Goal: Task Accomplishment & Management: Use online tool/utility

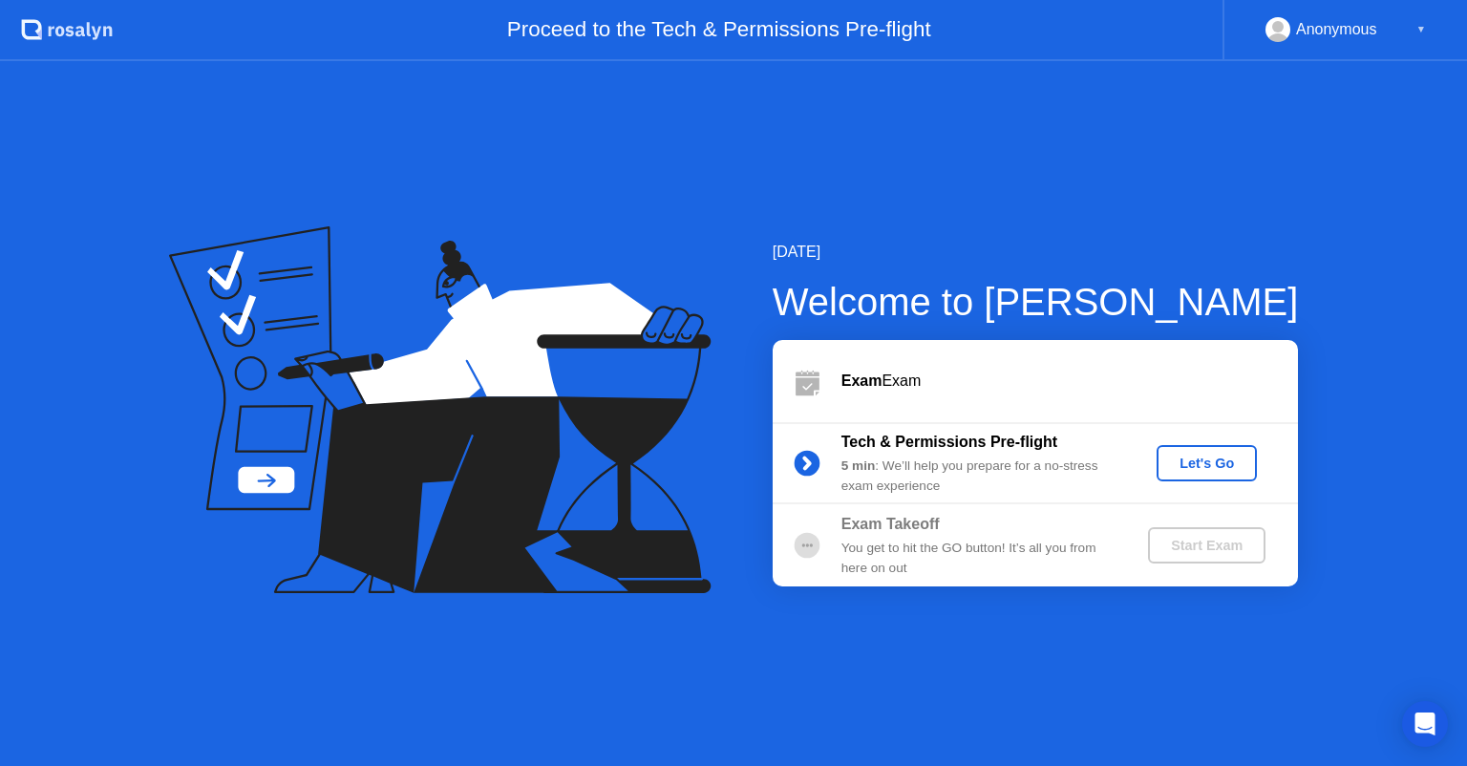
click at [1187, 471] on div "Let's Go" at bounding box center [1206, 463] width 85 height 15
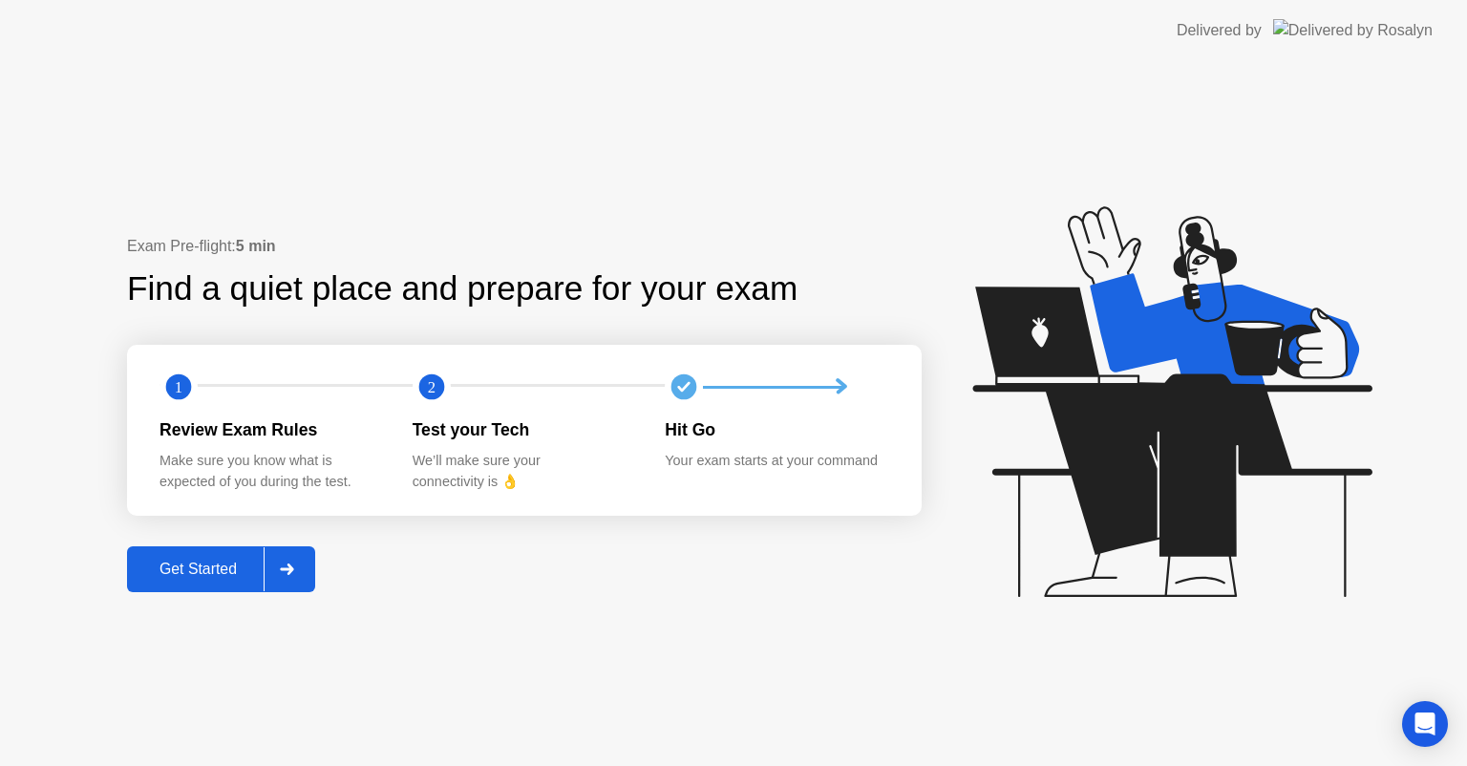
click at [190, 561] on div "Get Started" at bounding box center [198, 569] width 131 height 17
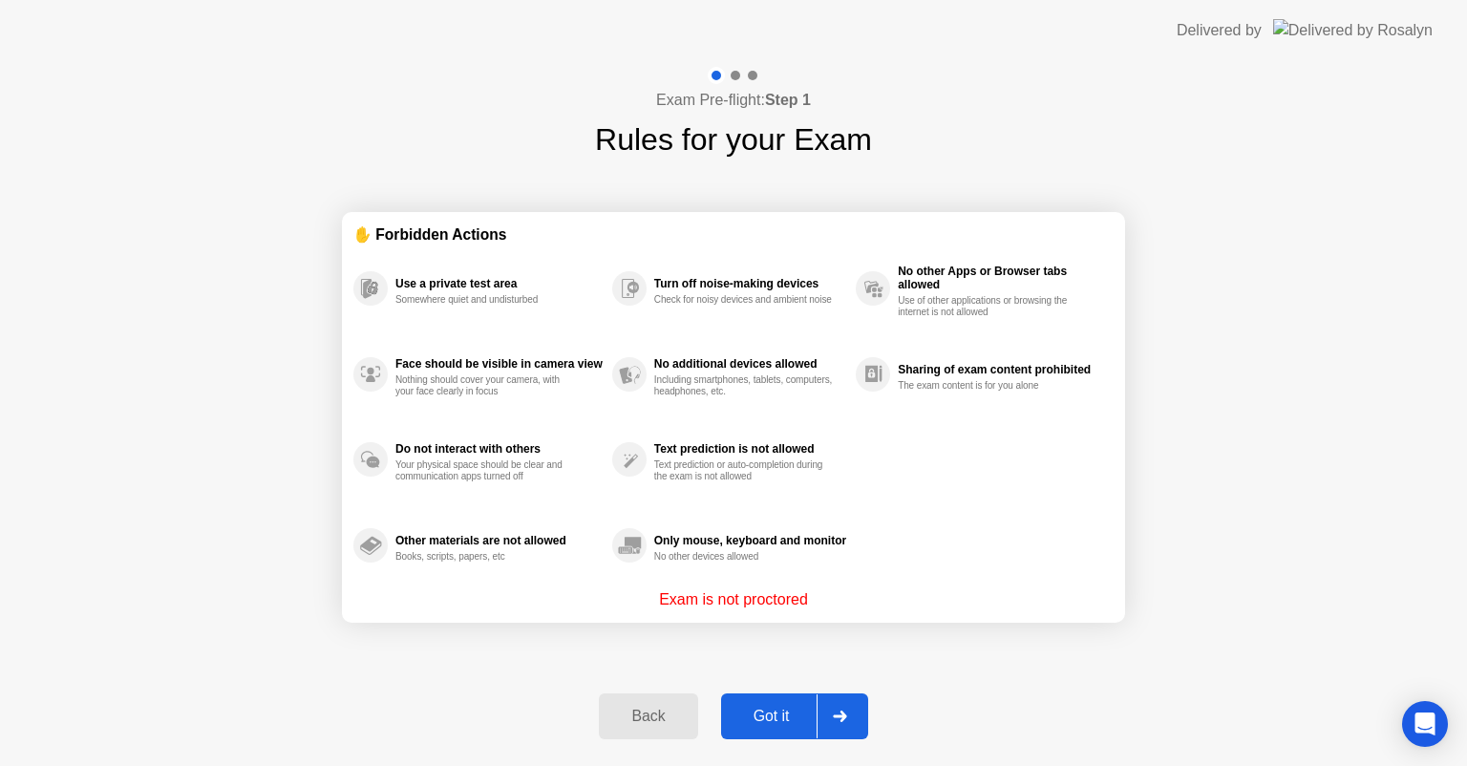
click at [805, 711] on div "Got it" at bounding box center [772, 716] width 90 height 17
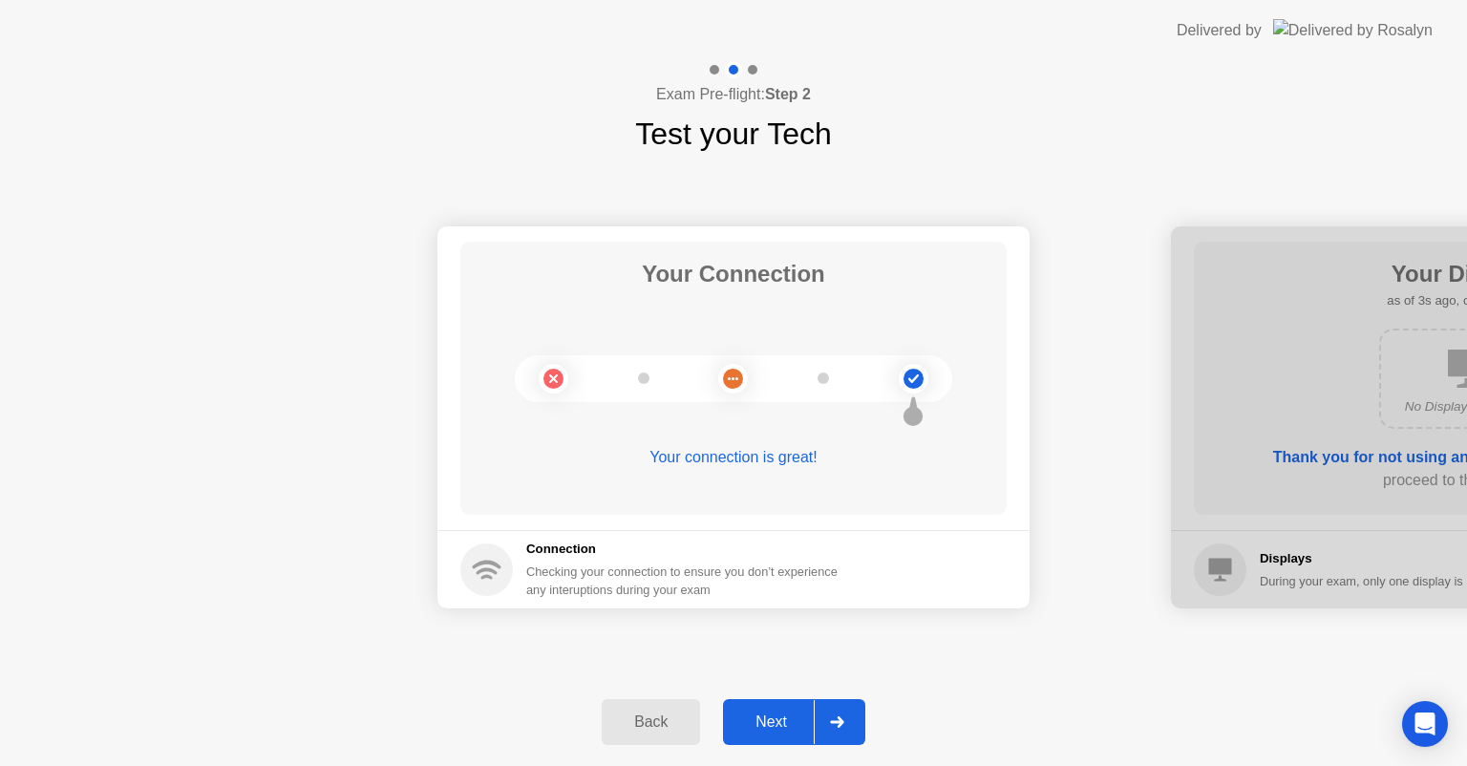
click at [766, 717] on div "Next" at bounding box center [771, 722] width 85 height 17
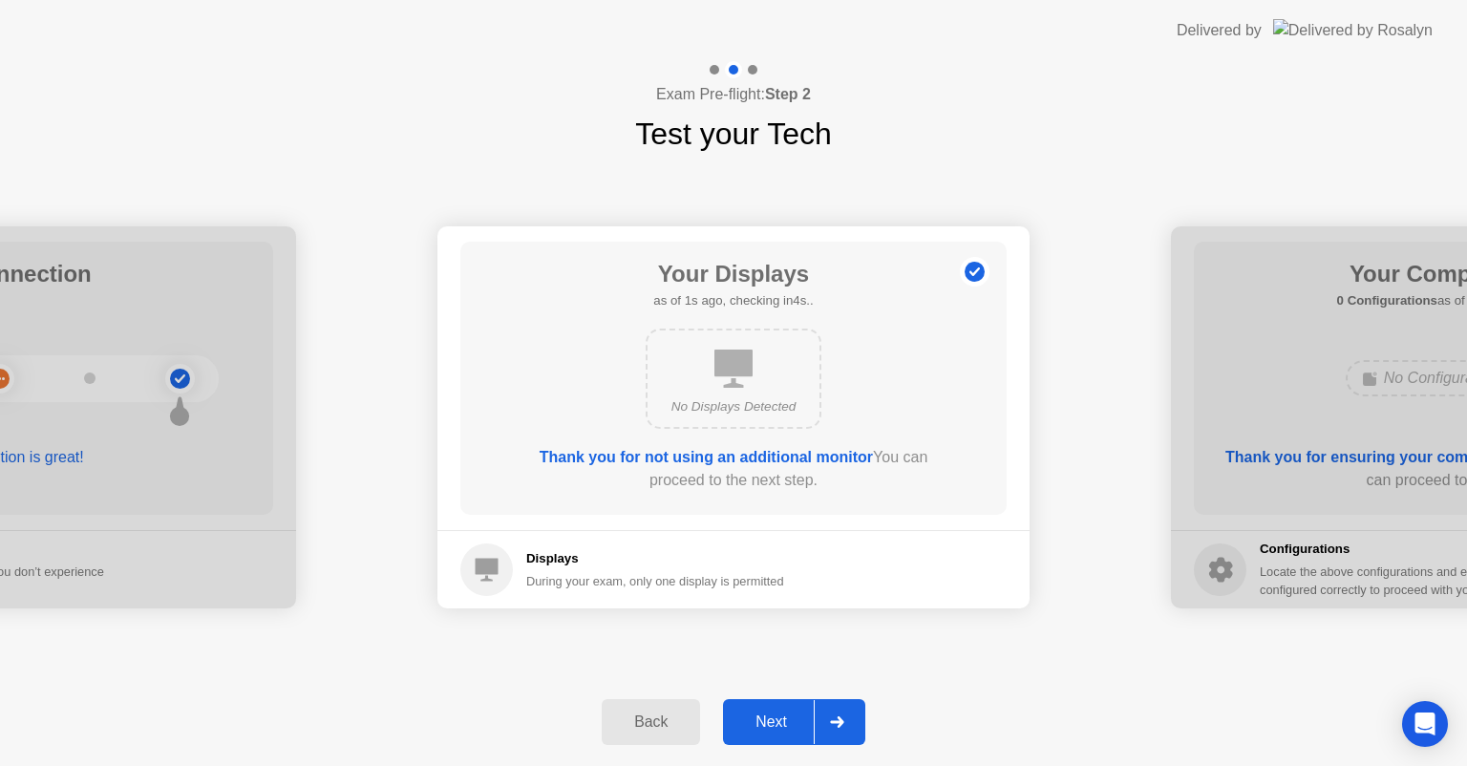
click at [766, 717] on div "Next" at bounding box center [771, 722] width 85 height 17
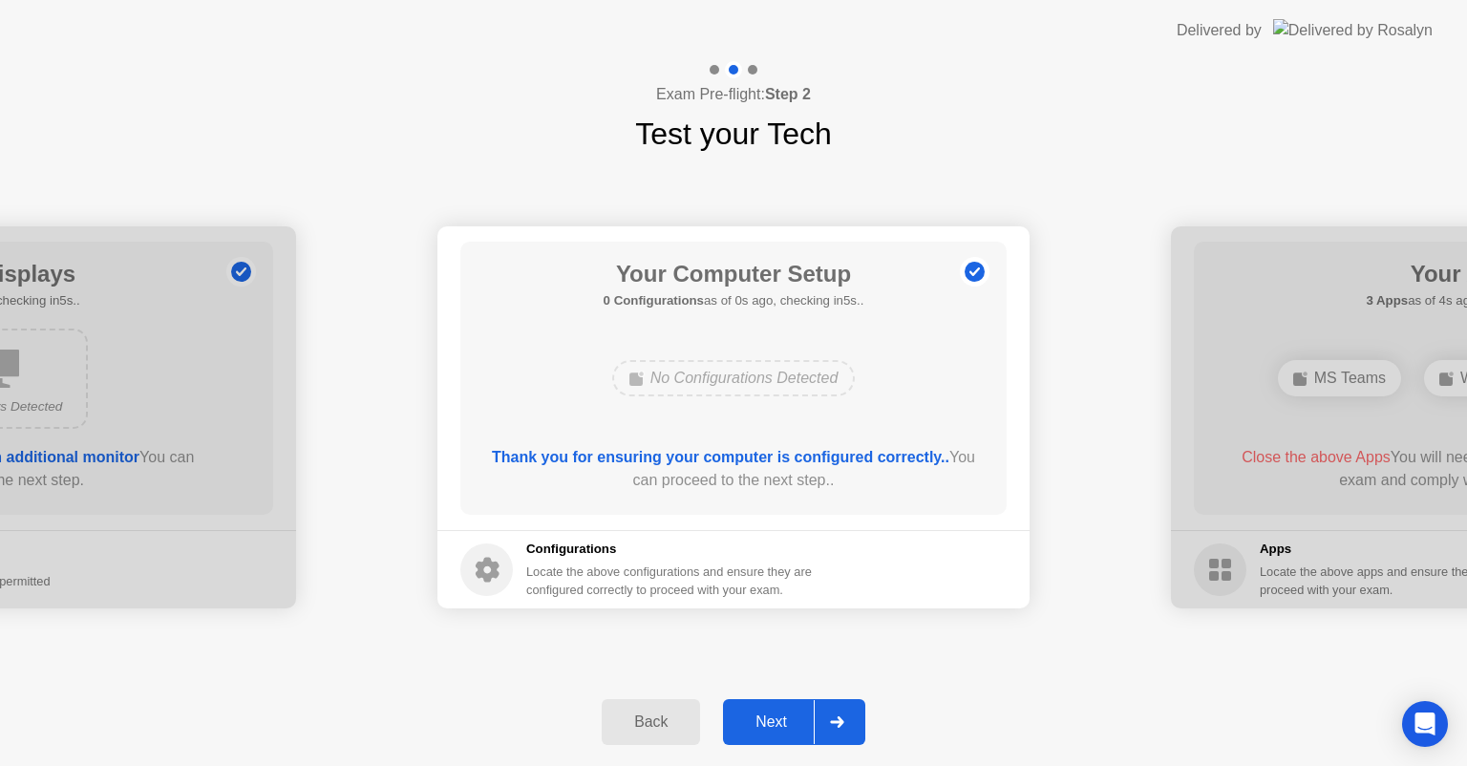
click at [766, 717] on div "Next" at bounding box center [771, 722] width 85 height 17
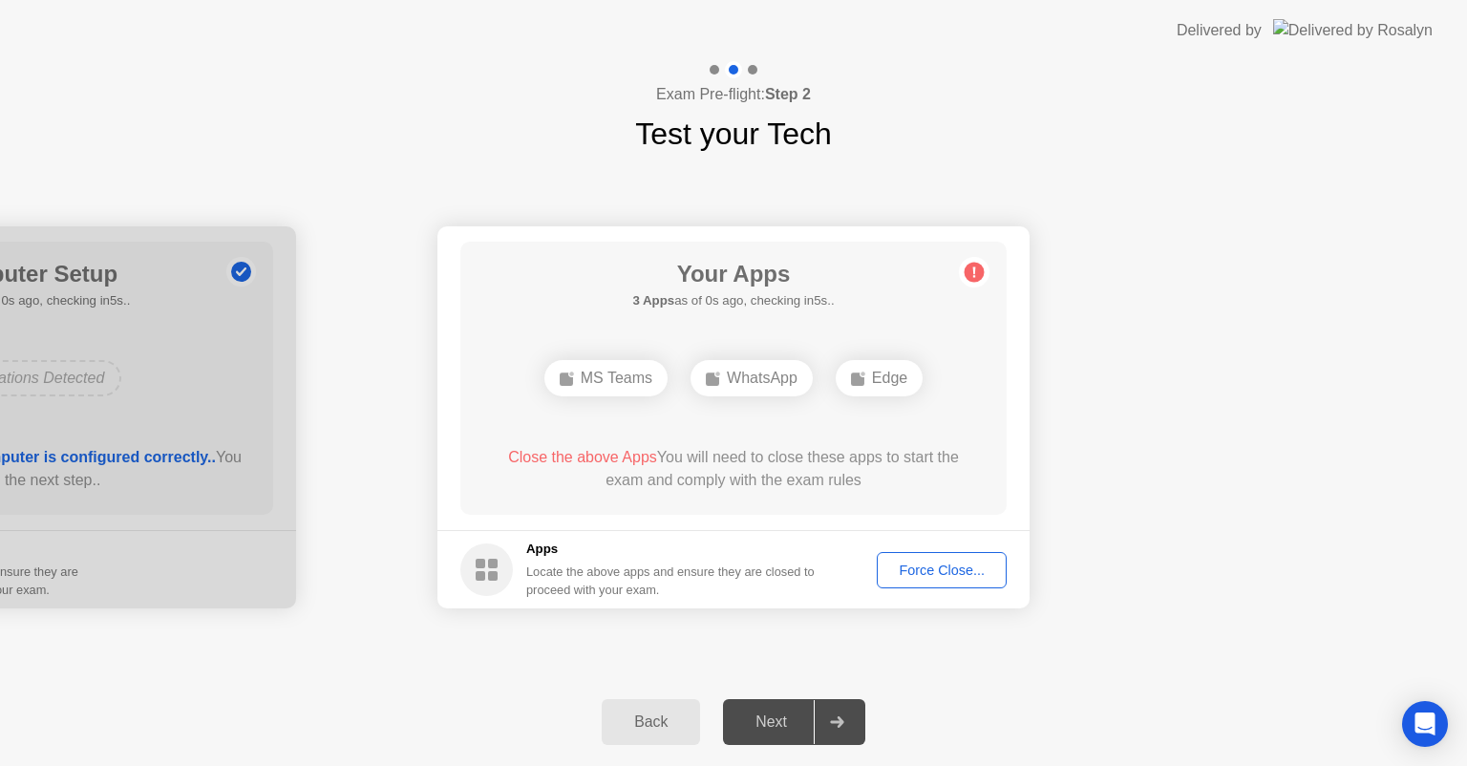
click at [960, 569] on div "Force Close..." at bounding box center [942, 570] width 117 height 15
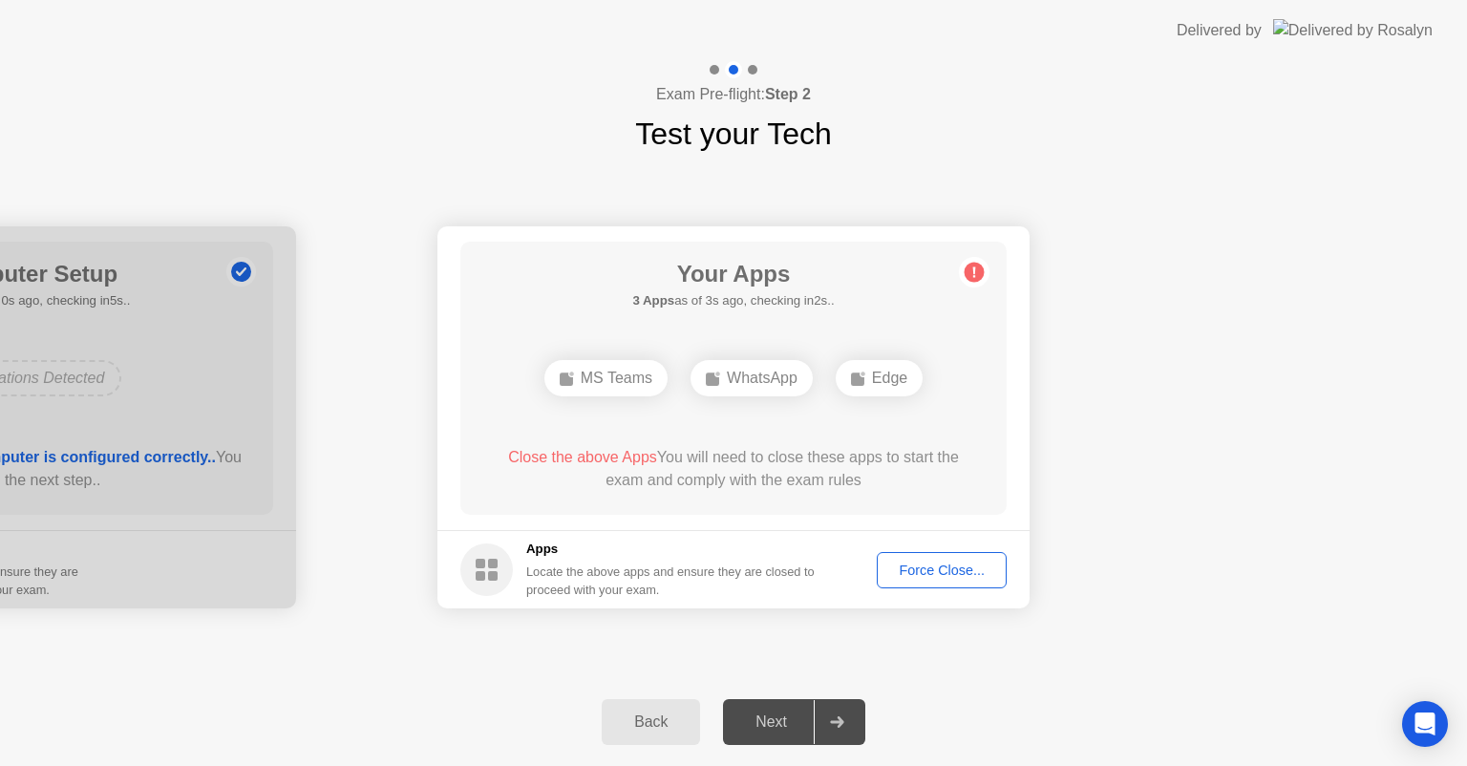
click at [898, 563] on div "Force Close..." at bounding box center [942, 570] width 117 height 15
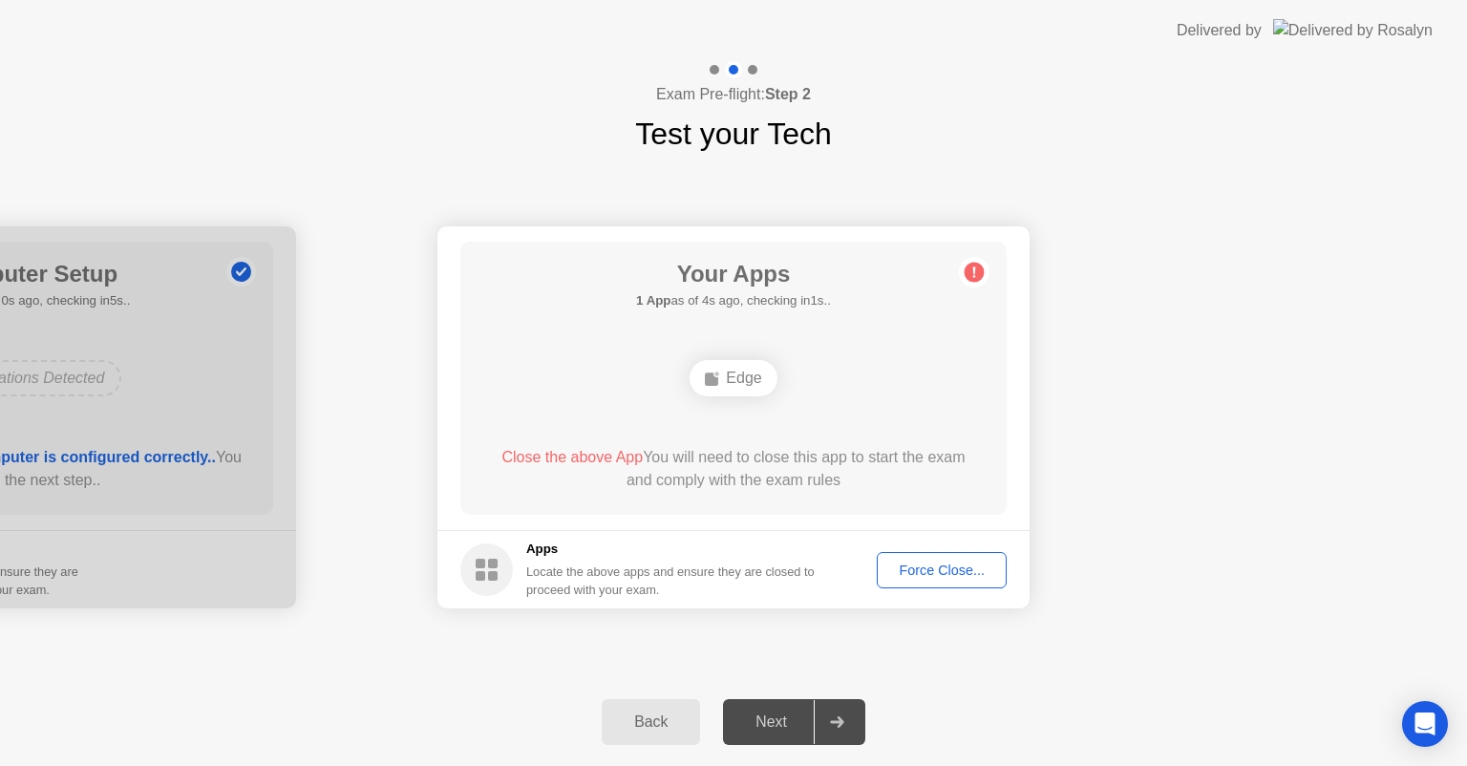
click at [917, 575] on div "Force Close..." at bounding box center [942, 570] width 117 height 15
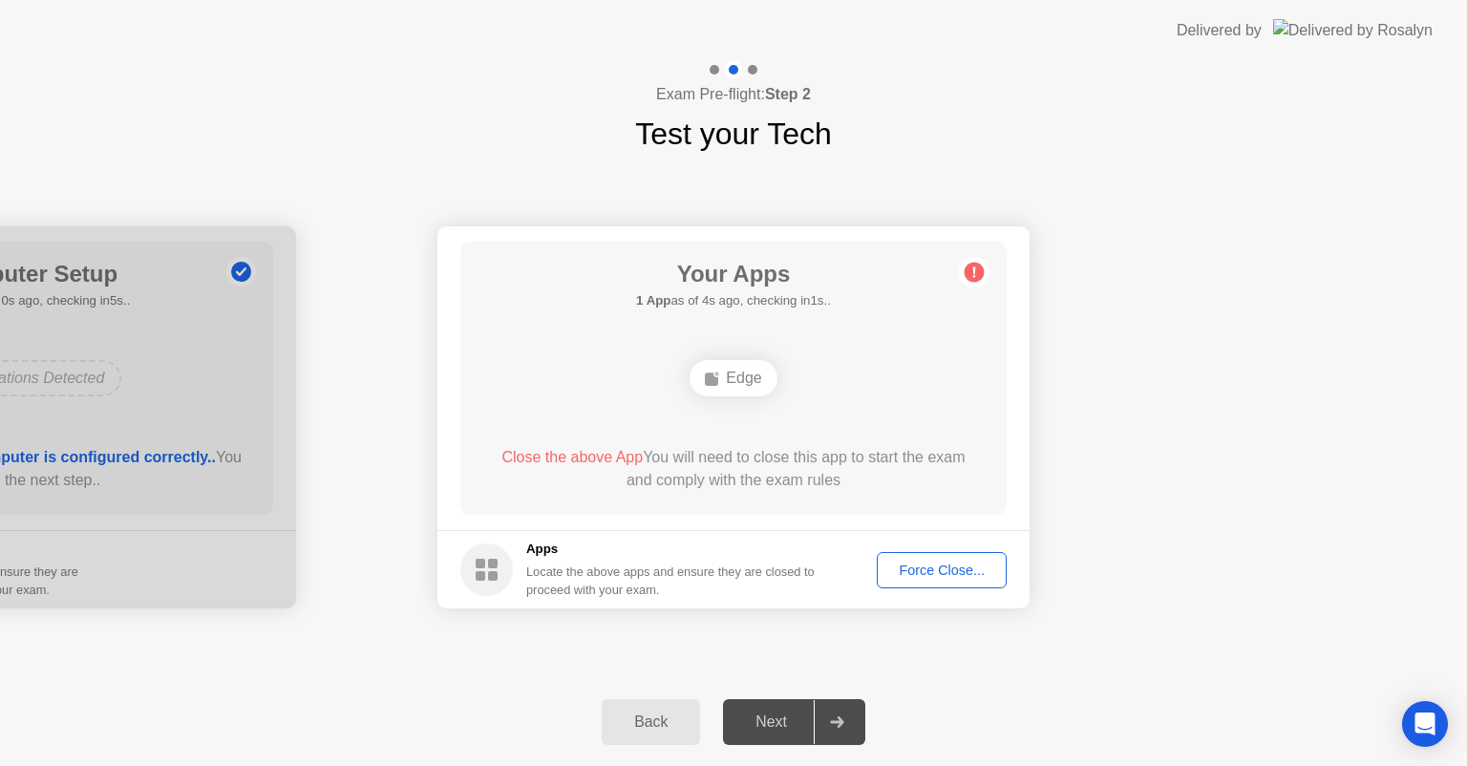
click at [930, 565] on div "Force Close..." at bounding box center [942, 570] width 117 height 15
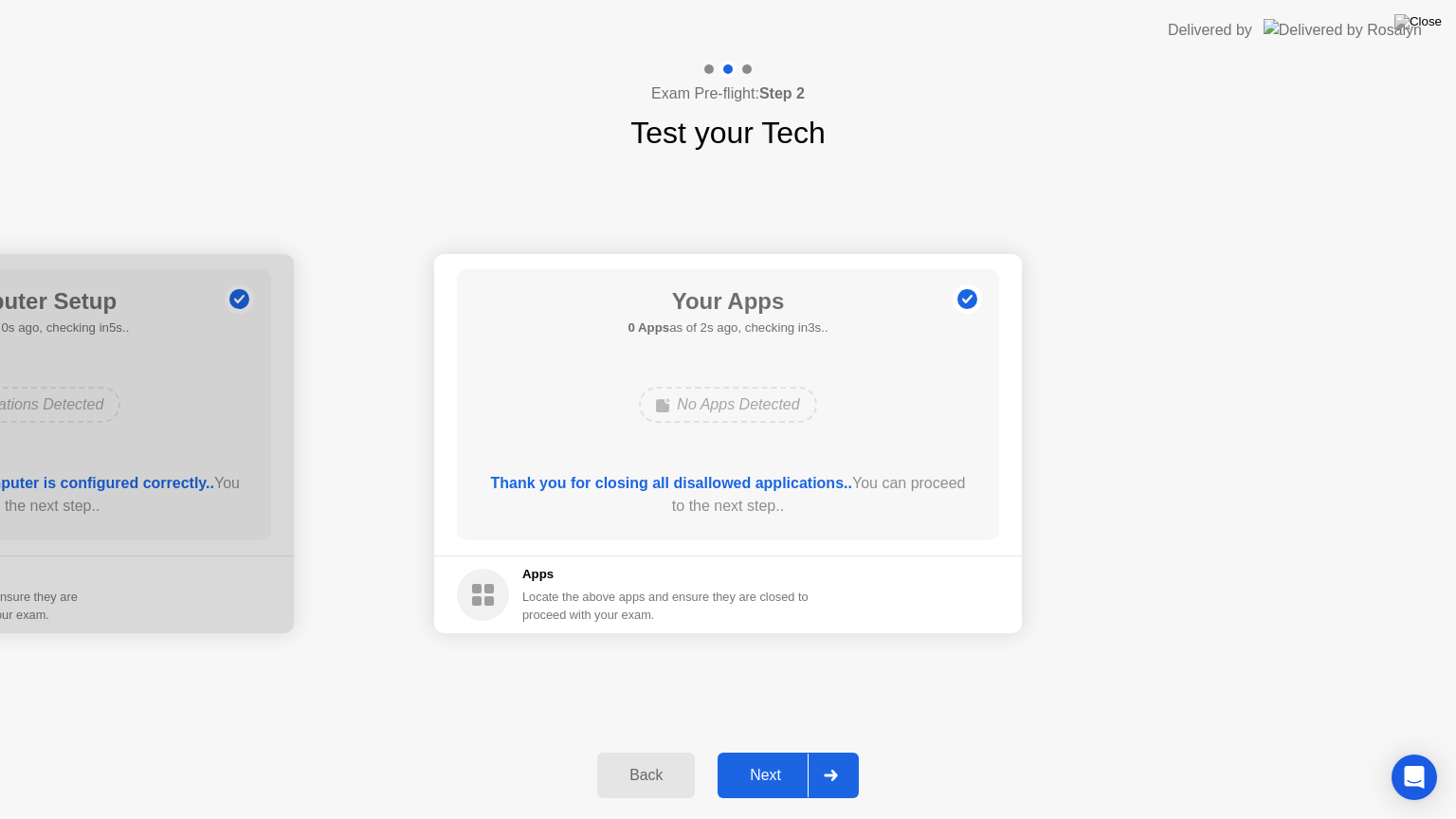
click at [766, 759] on div "Next" at bounding box center [765, 775] width 84 height 17
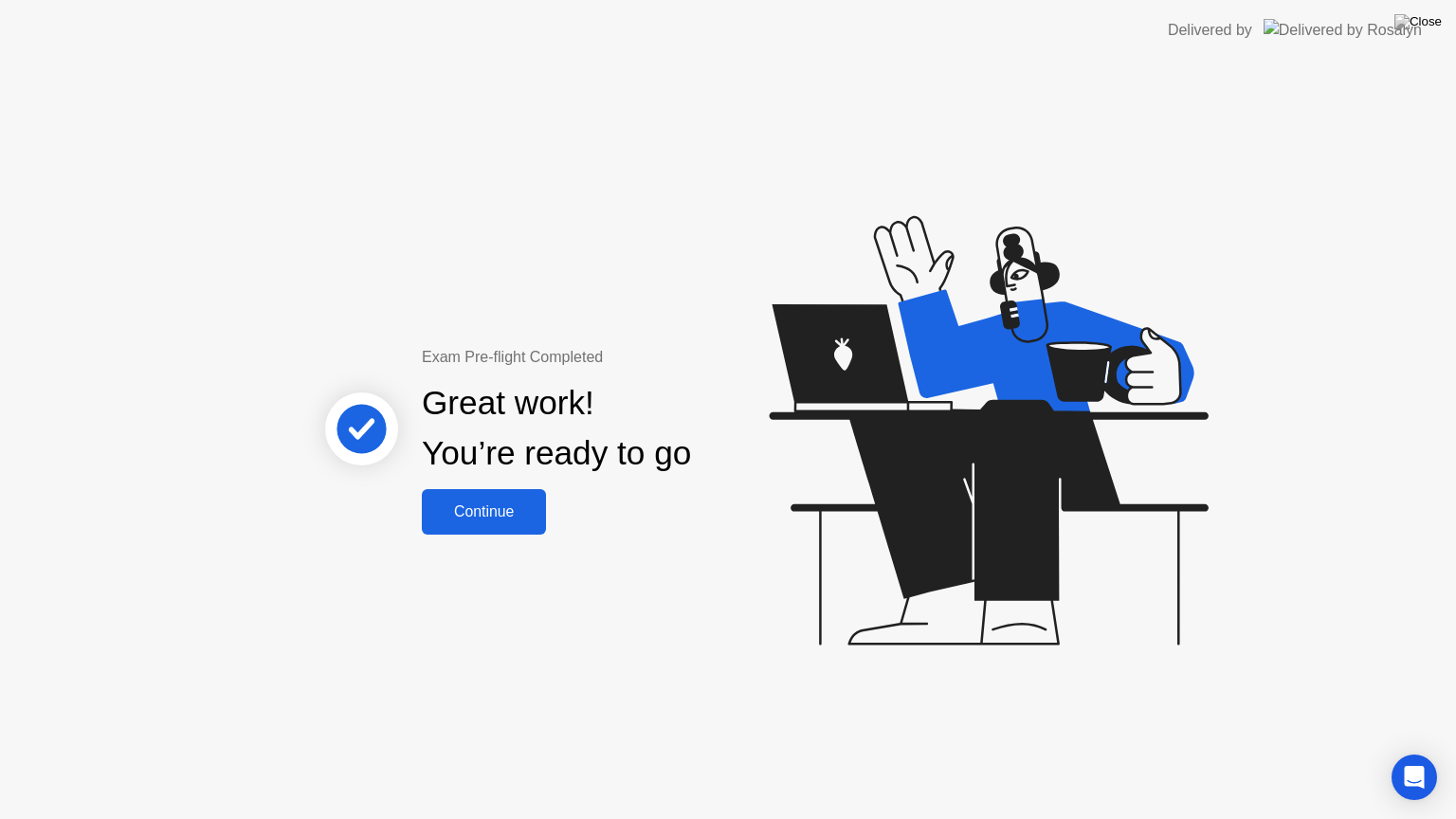
click at [495, 504] on div "Continue" at bounding box center [484, 511] width 113 height 17
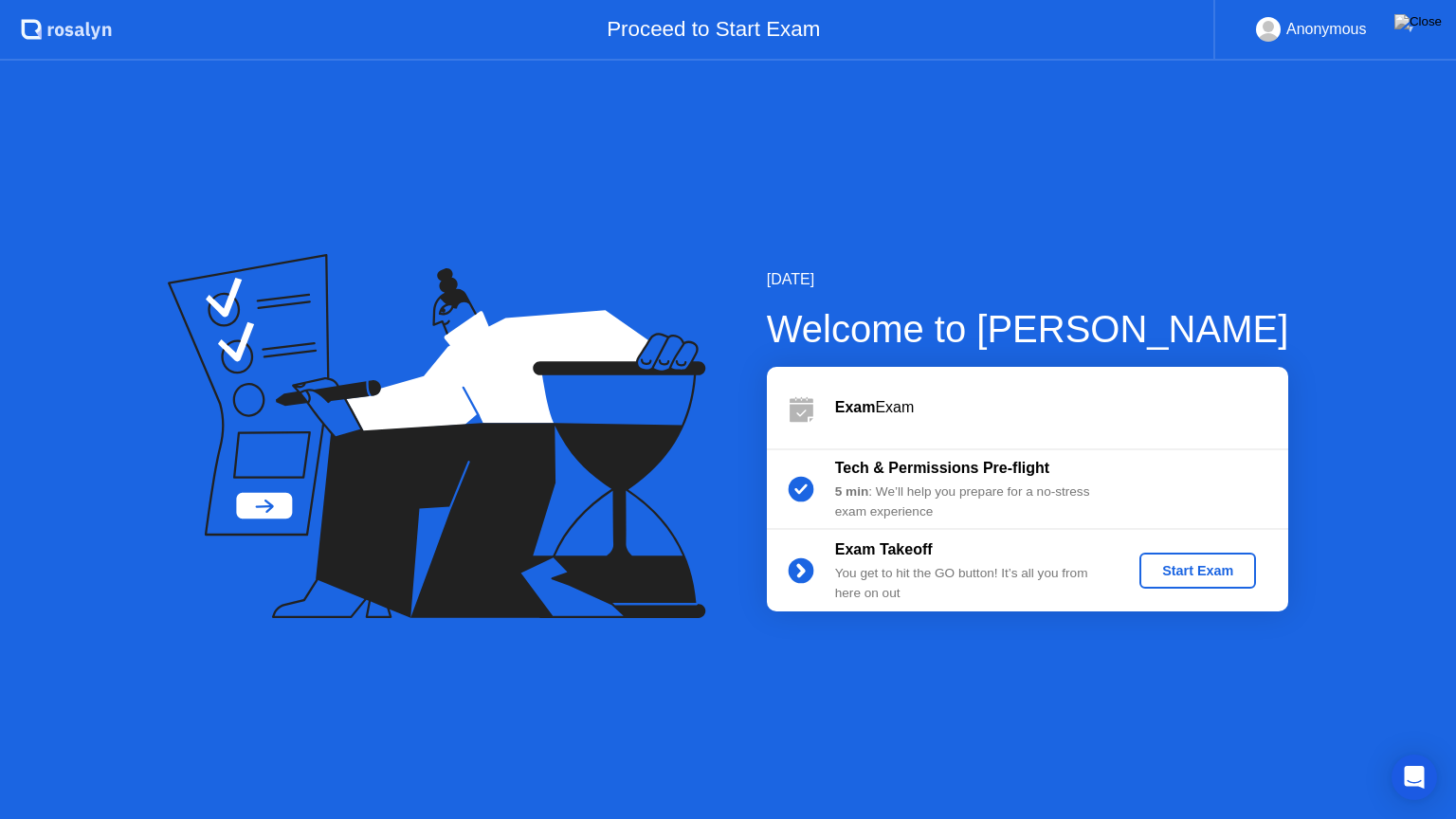
click at [1189, 568] on div "Start Exam" at bounding box center [1198, 570] width 101 height 15
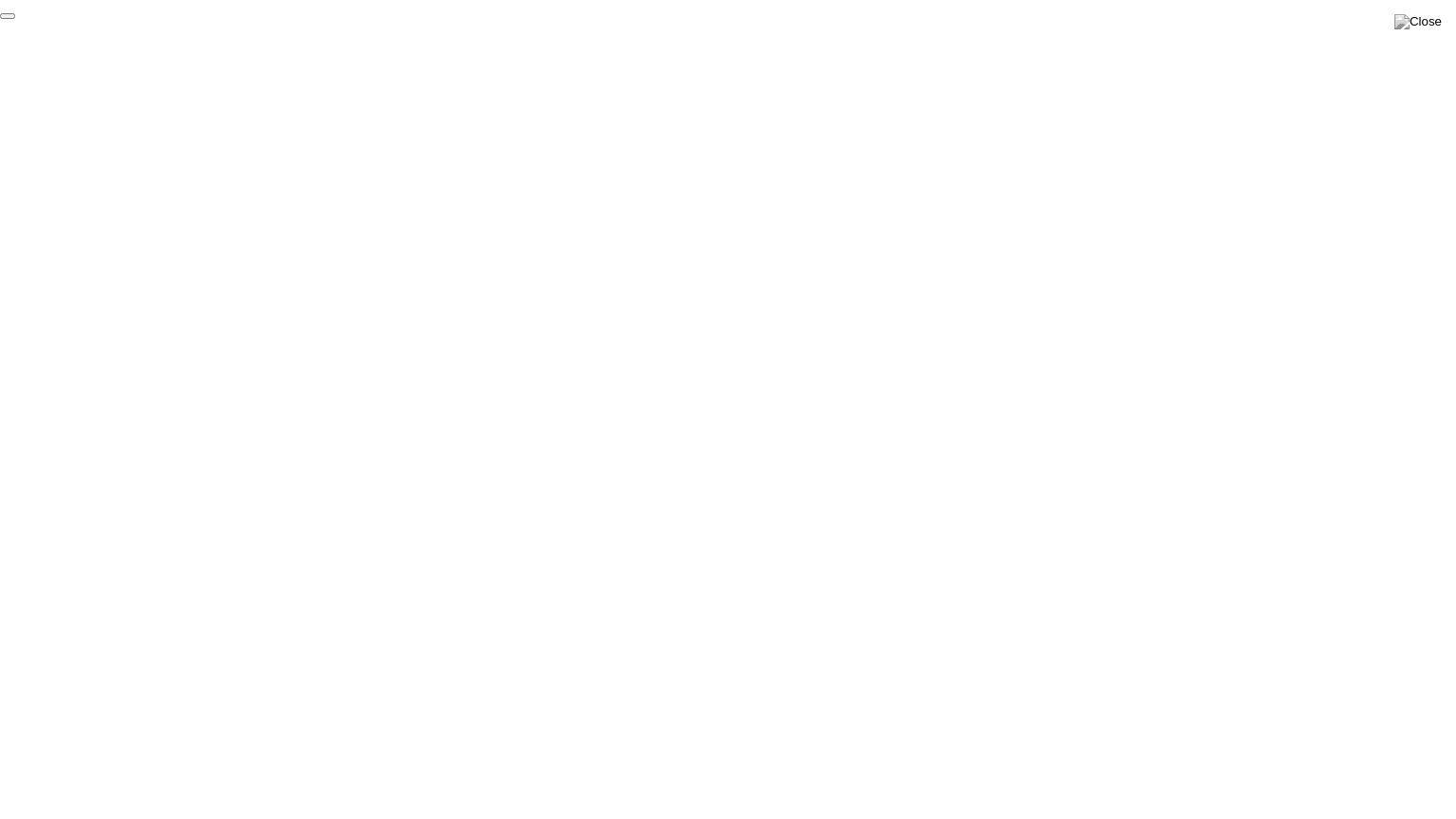
click div "End Proctoring Session"
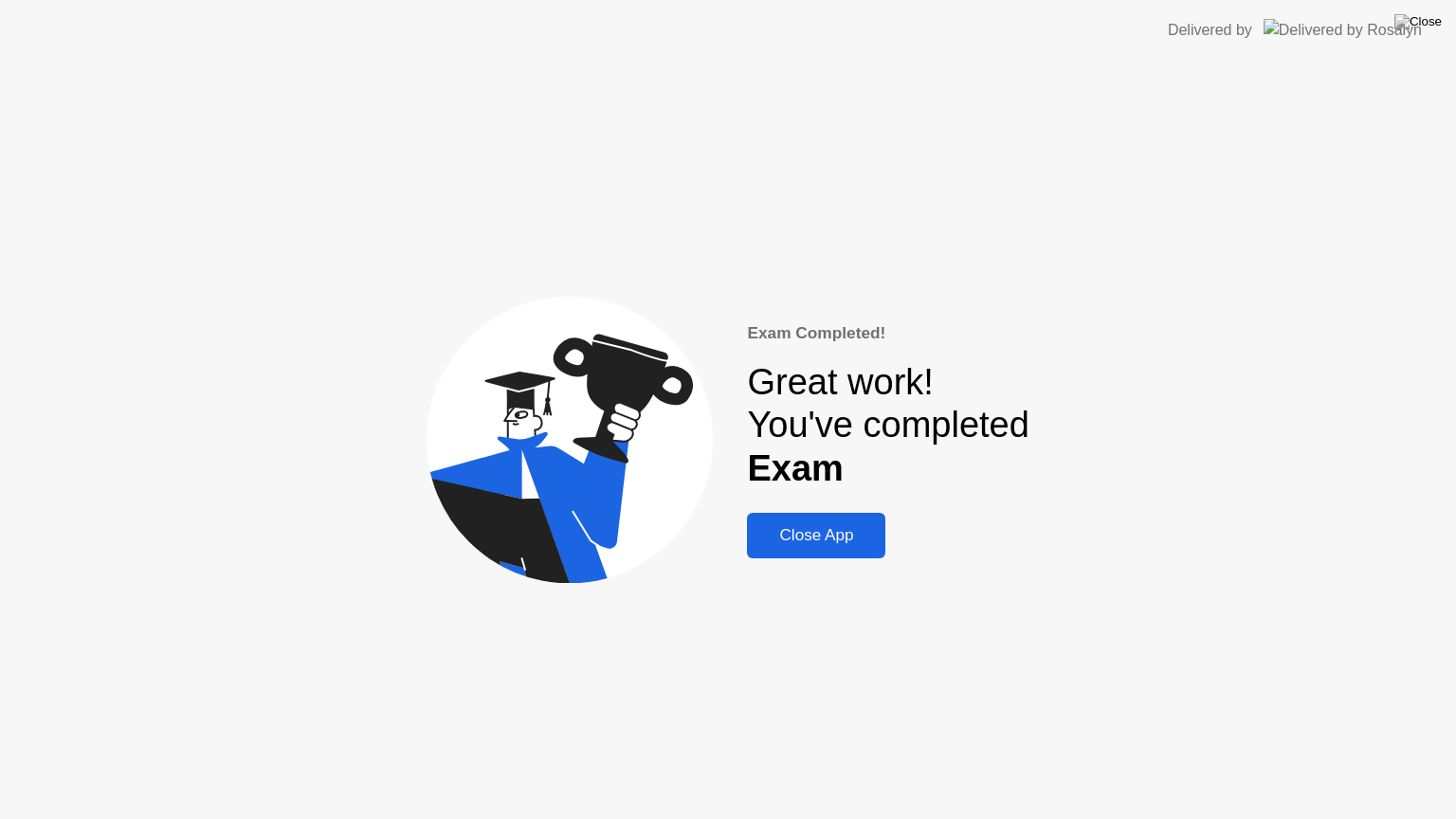
click at [816, 543] on div "Close App" at bounding box center [816, 535] width 127 height 19
